Goal: Information Seeking & Learning: Learn about a topic

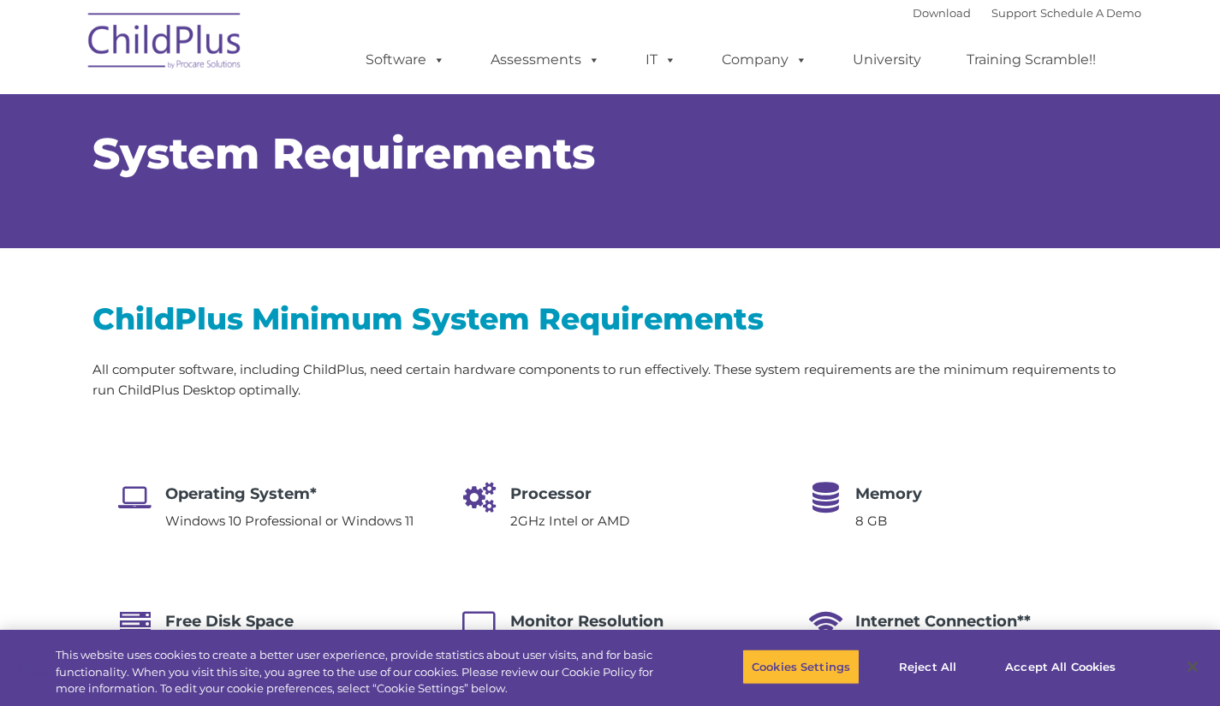
select select "MEDIUM"
click at [1202, 15] on button at bounding box center [1188, 19] width 39 height 39
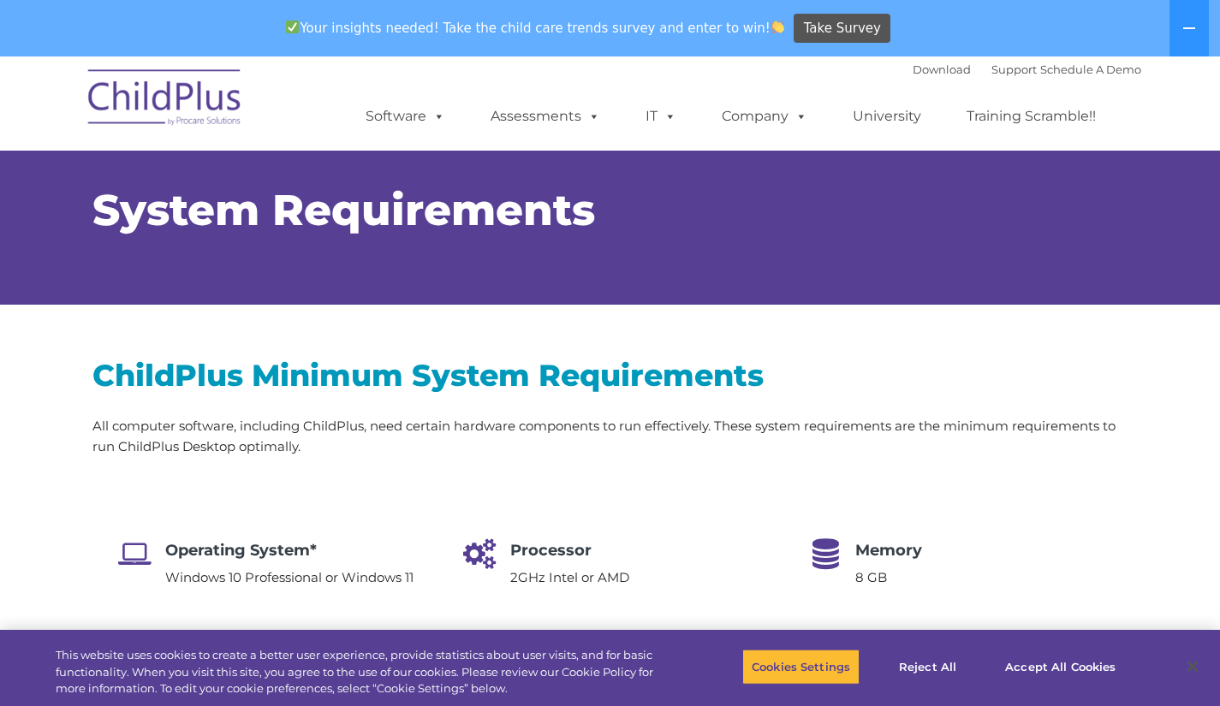
click at [755, 211] on h1 "System Requirements" at bounding box center [610, 210] width 1036 height 43
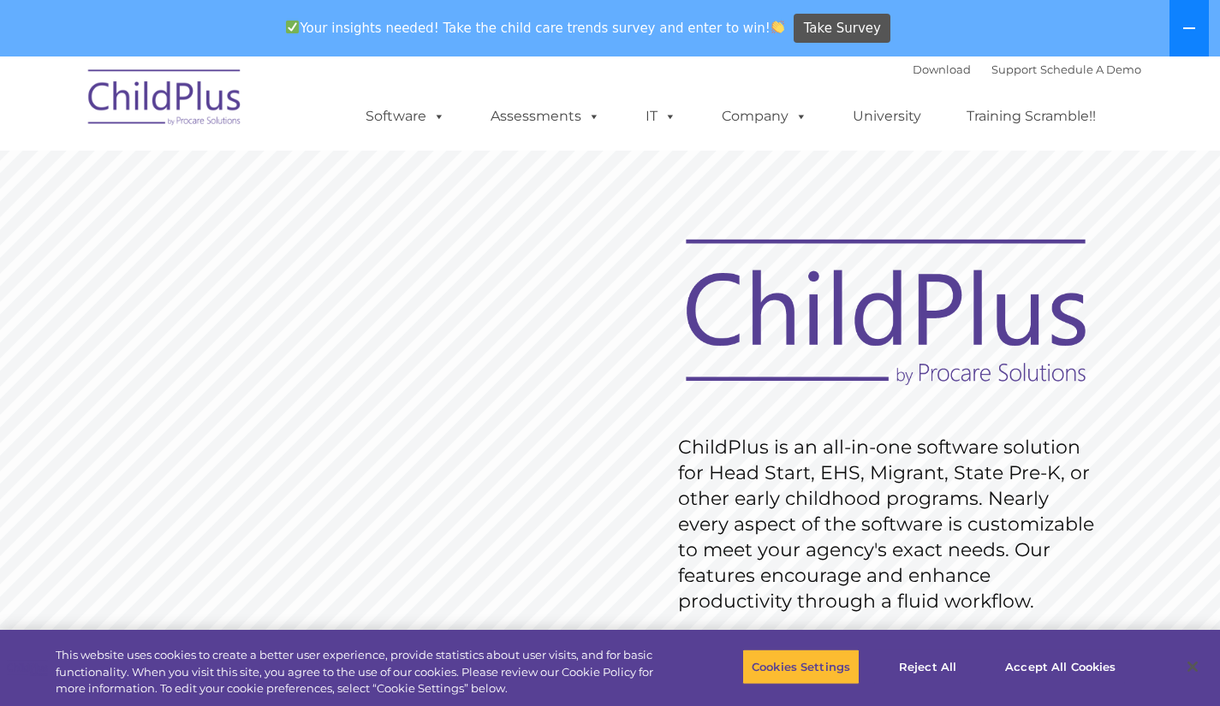
click at [1190, 21] on icon at bounding box center [1189, 28] width 14 height 14
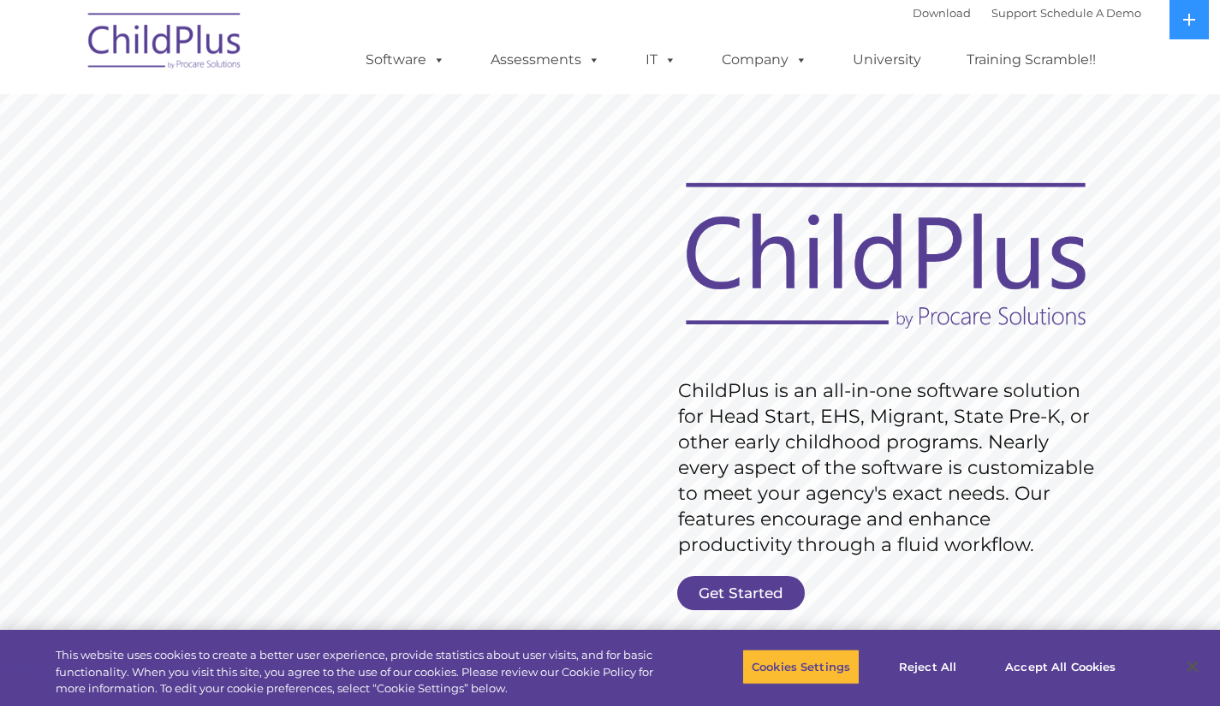
drag, startPoint x: 1232, startPoint y: 0, endPoint x: 635, endPoint y: 159, distance: 617.4
click at [635, 159] on rs-slide "Request Pricing ChildPlus is an all-in-one software solution for Head Start, EH…" at bounding box center [610, 445] width 1220 height 770
